Goal: Task Accomplishment & Management: Use online tool/utility

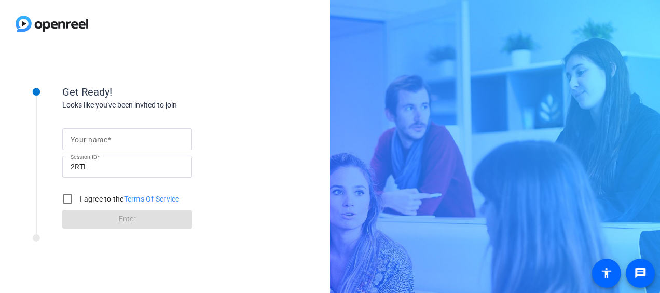
click at [102, 139] on mat-label "Your name" at bounding box center [89, 139] width 37 height 8
click at [102, 139] on input "Your name" at bounding box center [127, 139] width 113 height 12
type input "[PERSON_NAME]"
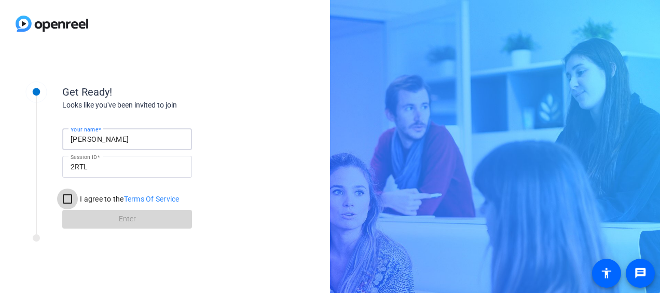
click at [68, 200] on input "I agree to the Terms Of Service" at bounding box center [67, 198] width 21 height 21
checkbox input "true"
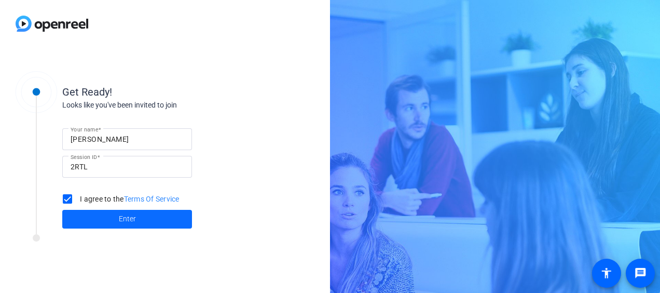
click at [106, 218] on span at bounding box center [127, 219] width 130 height 25
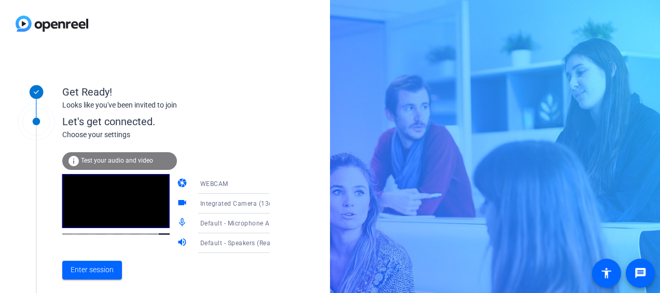
click at [278, 183] on icon at bounding box center [280, 184] width 5 height 3
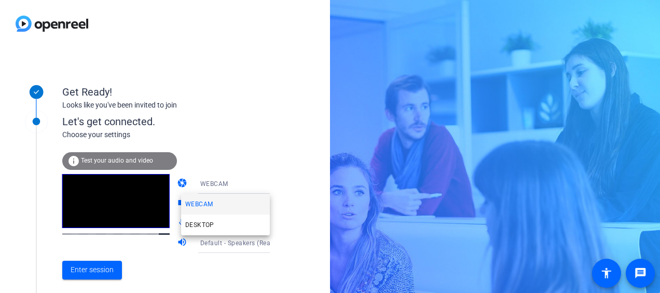
click at [101, 268] on div at bounding box center [330, 146] width 660 height 293
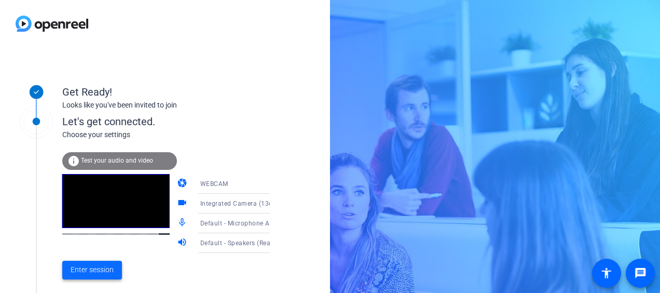
click at [92, 270] on span "Enter session" at bounding box center [92, 269] width 43 height 11
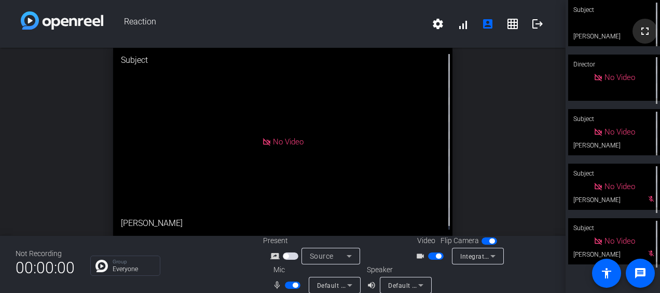
click at [640, 30] on mat-icon "fullscreen" at bounding box center [645, 31] width 12 height 12
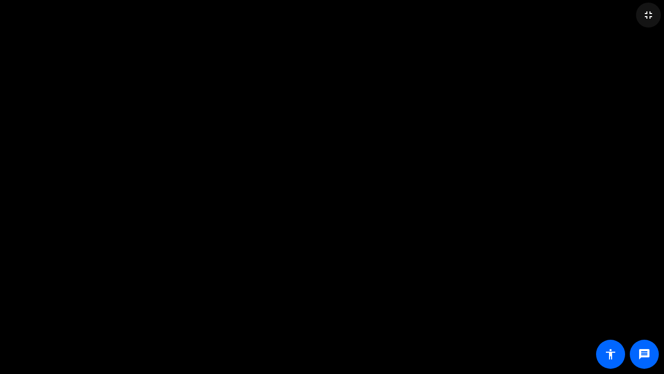
click at [650, 13] on mat-icon "fullscreen_exit" at bounding box center [648, 15] width 12 height 12
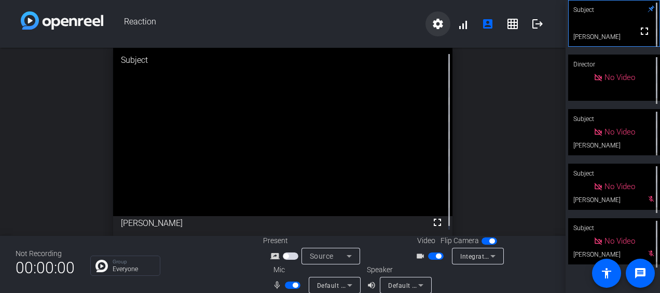
click at [435, 23] on mat-icon "settings" at bounding box center [438, 24] width 12 height 12
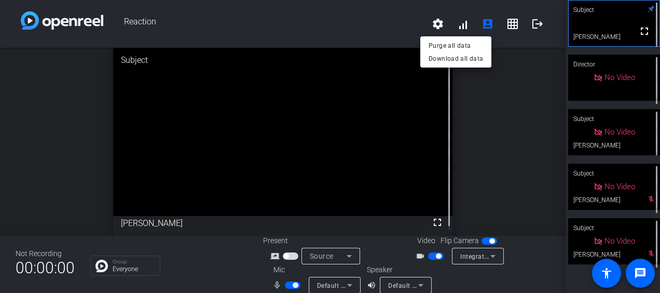
click at [483, 99] on div at bounding box center [330, 146] width 660 height 293
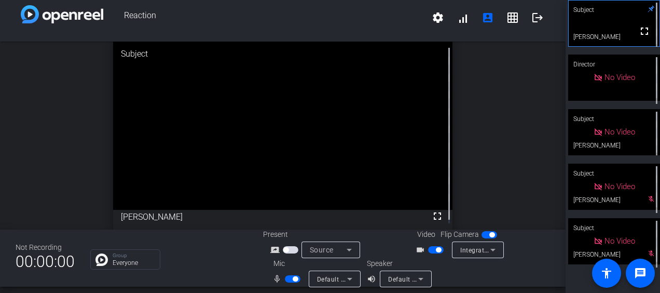
scroll to position [12, 0]
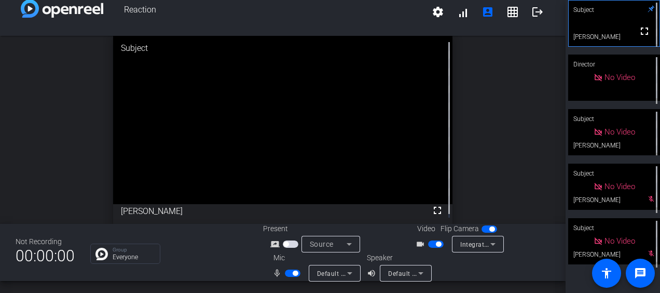
click at [429, 244] on span "button" at bounding box center [436, 243] width 16 height 7
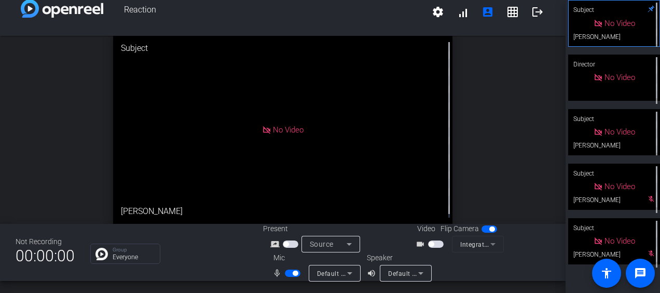
click at [285, 275] on span "button" at bounding box center [293, 272] width 16 height 7
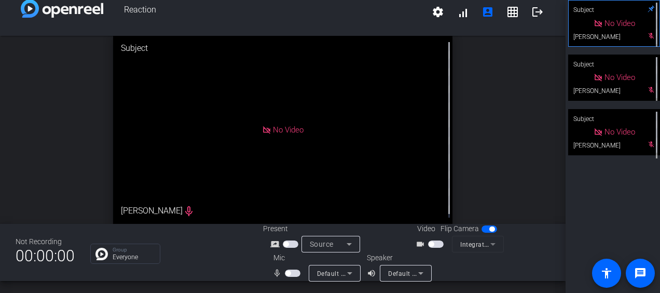
click at [348, 244] on icon at bounding box center [349, 244] width 5 height 3
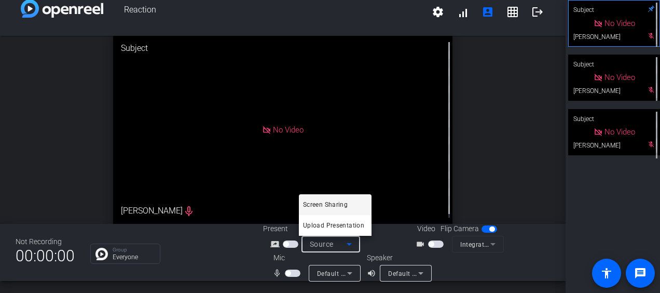
click at [346, 273] on div at bounding box center [330, 146] width 660 height 293
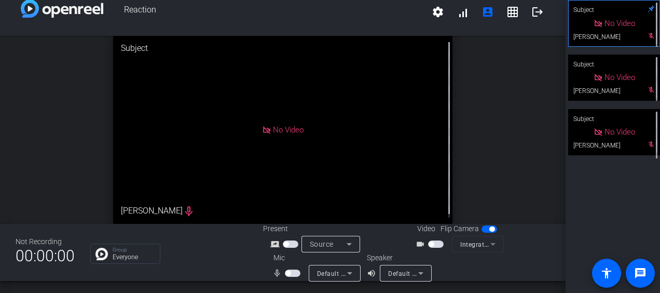
click at [347, 273] on icon at bounding box center [349, 273] width 5 height 3
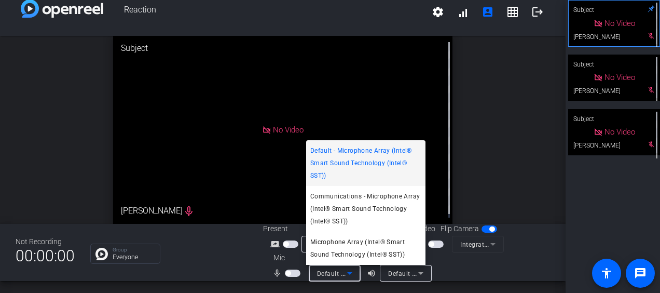
click at [417, 273] on div at bounding box center [330, 146] width 660 height 293
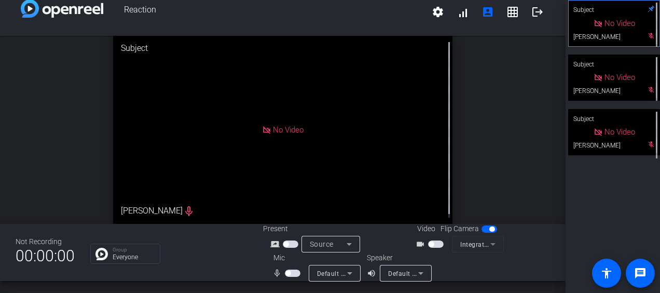
click at [418, 273] on icon at bounding box center [420, 273] width 5 height 3
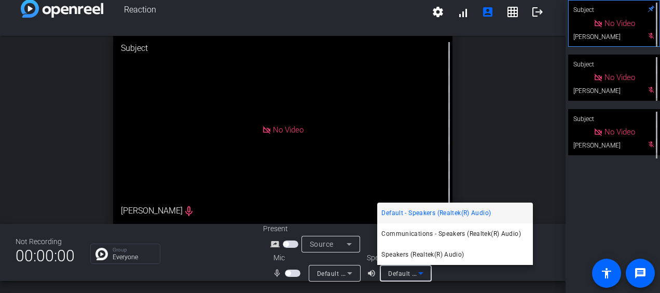
click at [493, 276] on div at bounding box center [330, 146] width 660 height 293
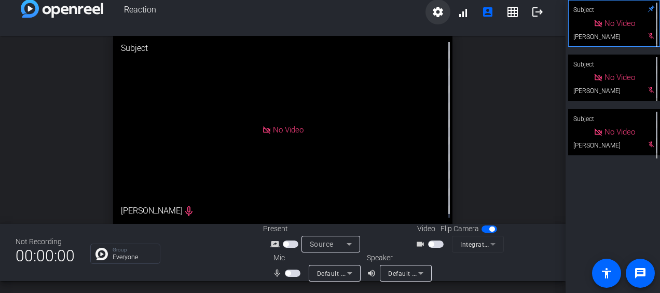
click at [432, 12] on mat-icon "settings" at bounding box center [438, 12] width 12 height 12
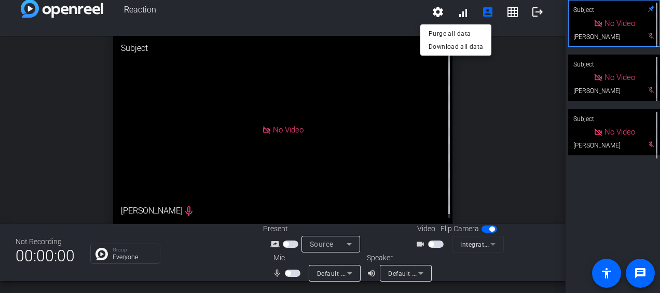
click at [459, 12] on div at bounding box center [330, 146] width 660 height 293
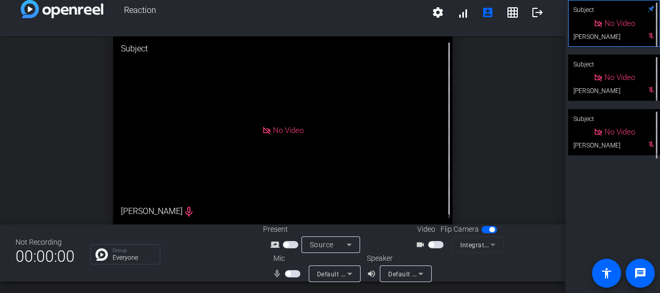
drag, startPoint x: 459, startPoint y: 13, endPoint x: 396, endPoint y: 20, distance: 63.2
click at [396, 20] on span "Reaction" at bounding box center [264, 12] width 322 height 25
click at [510, 16] on mat-icon "grid_on" at bounding box center [512, 12] width 12 height 12
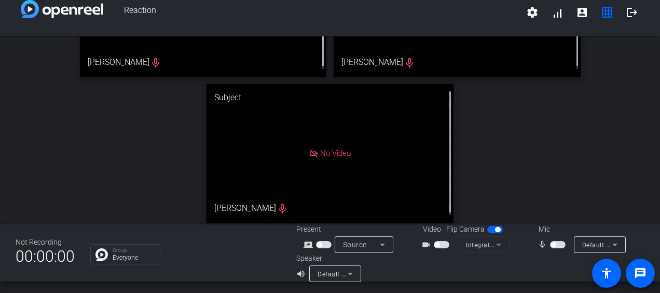
scroll to position [107, 0]
drag, startPoint x: 626, startPoint y: 12, endPoint x: 429, endPoint y: 11, distance: 196.7
click at [429, 11] on span "Reaction" at bounding box center [311, 12] width 417 height 25
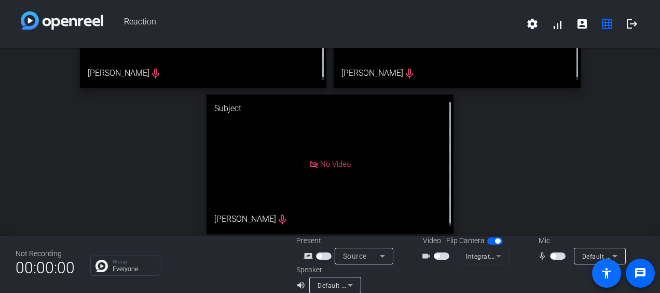
click at [607, 274] on mat-icon "accessibility" at bounding box center [606, 273] width 12 height 12
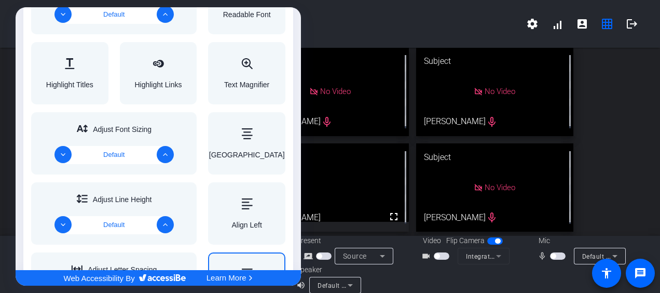
scroll to position [519, 0]
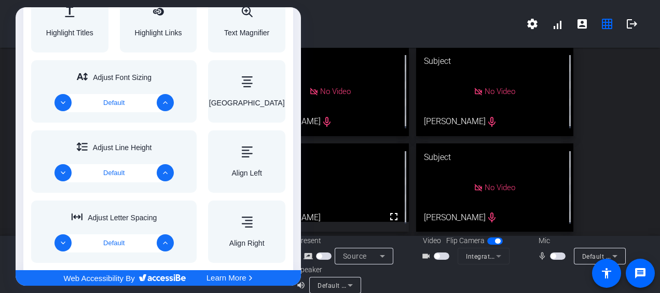
click at [613, 120] on div at bounding box center [330, 146] width 660 height 293
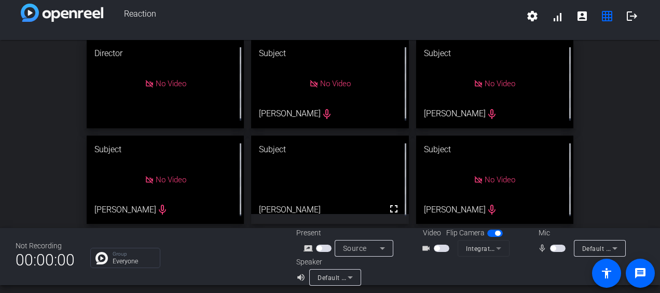
scroll to position [12, 0]
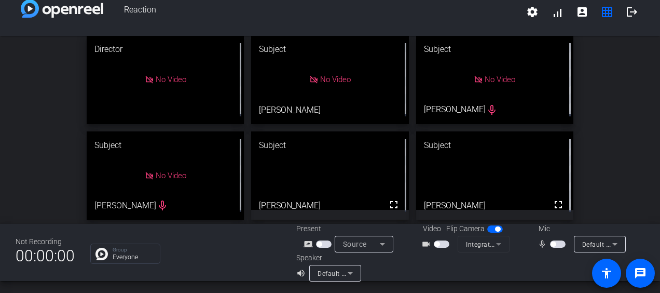
click at [555, 243] on span "button" at bounding box center [558, 243] width 16 height 7
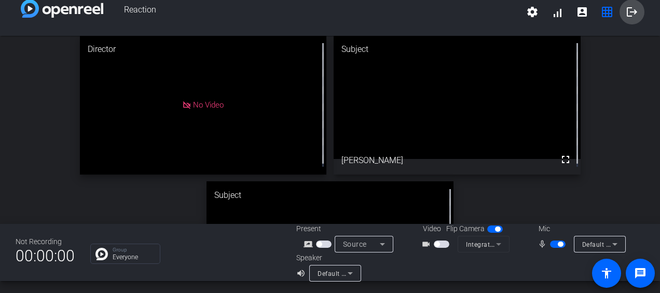
click at [626, 13] on mat-icon "logout" at bounding box center [632, 12] width 12 height 12
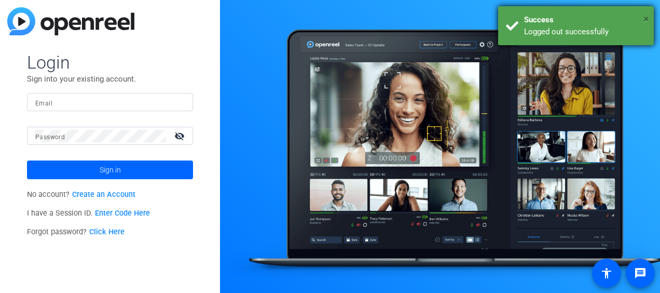
click at [645, 19] on span "×" at bounding box center [646, 18] width 6 height 12
